Goal: Task Accomplishment & Management: Use online tool/utility

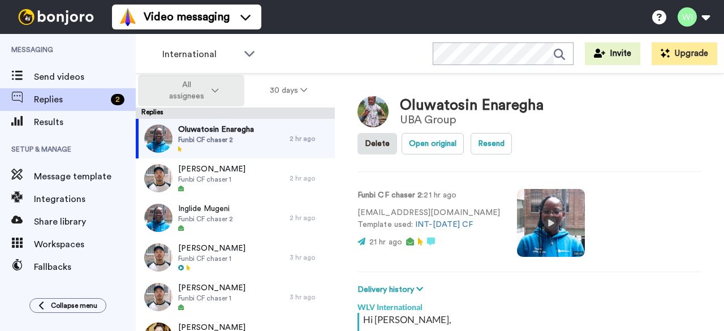
scroll to position [734, 0]
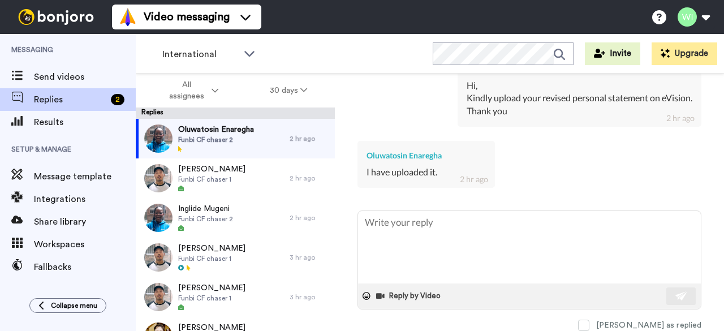
type textarea "x"
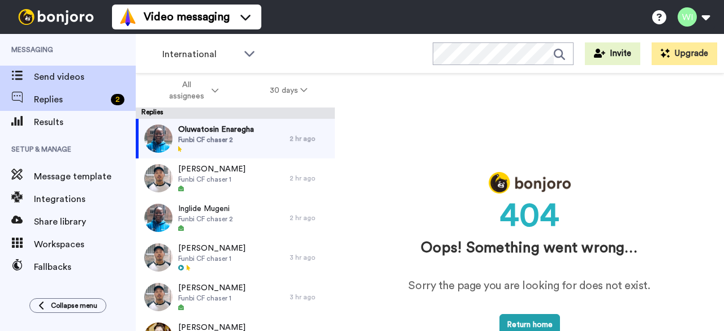
scroll to position [0, 0]
click at [66, 78] on span "Send videos" at bounding box center [85, 77] width 102 height 14
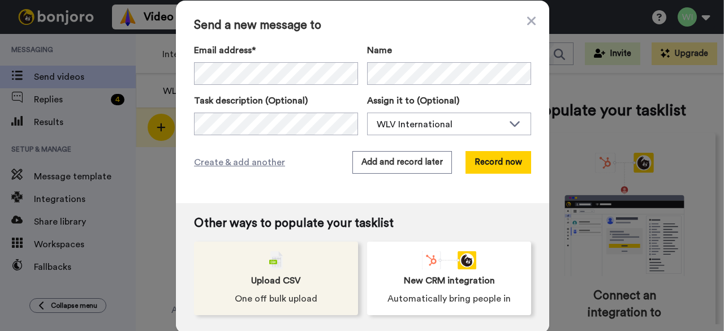
click at [268, 278] on span "Upload CSV" at bounding box center [276, 281] width 50 height 14
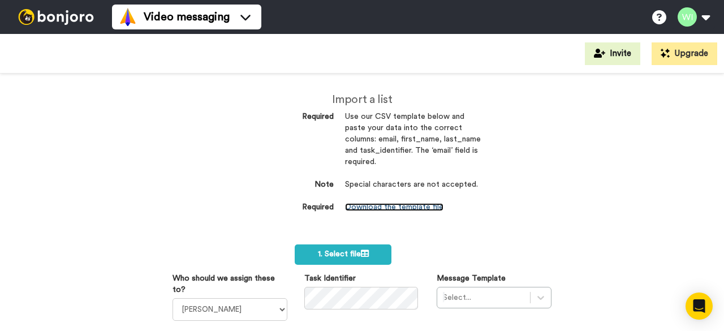
click at [385, 204] on link "Download the template file" at bounding box center [394, 207] width 98 height 8
